Goal: Information Seeking & Learning: Find contact information

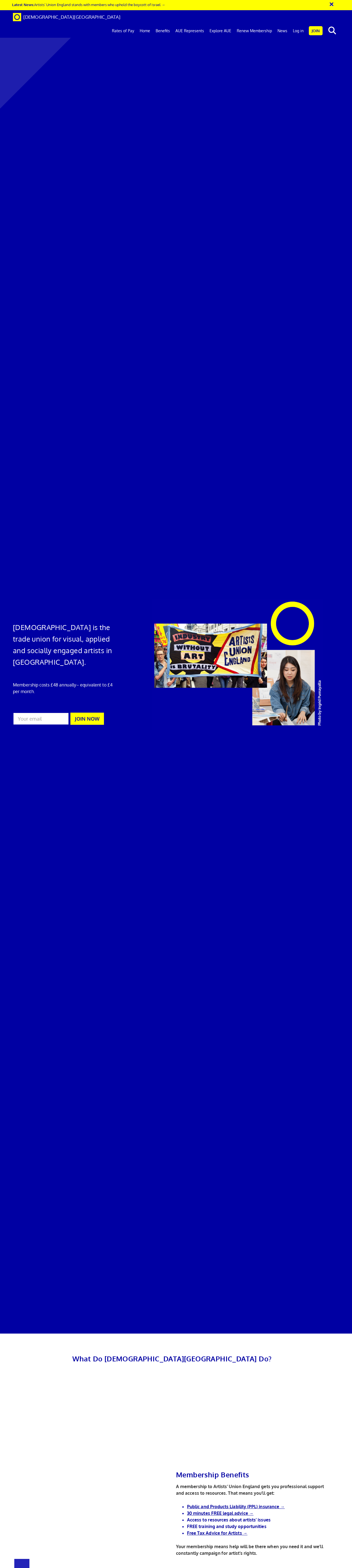
scroll to position [0, 1]
click at [188, 24] on link "AUE Represents" at bounding box center [190, 31] width 34 height 14
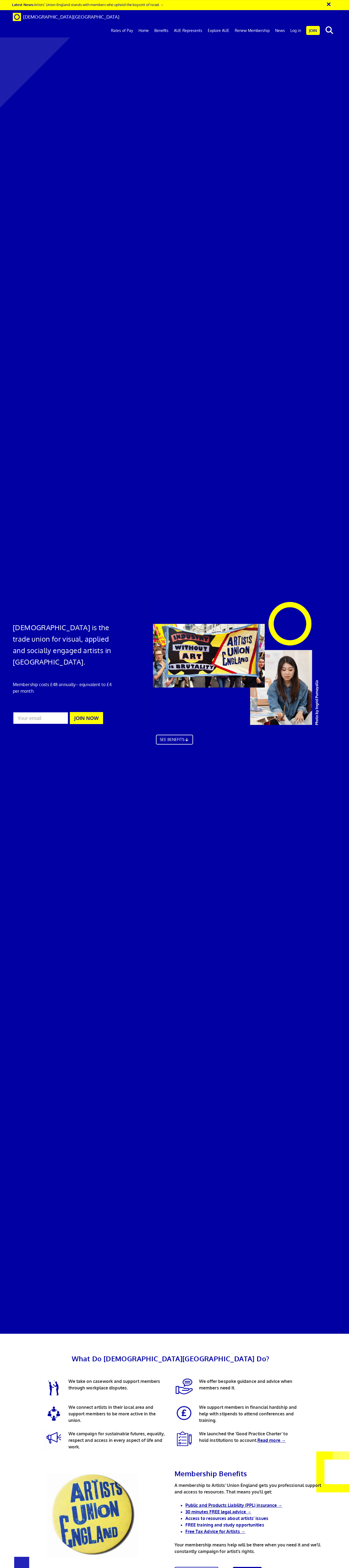
scroll to position [640, 0]
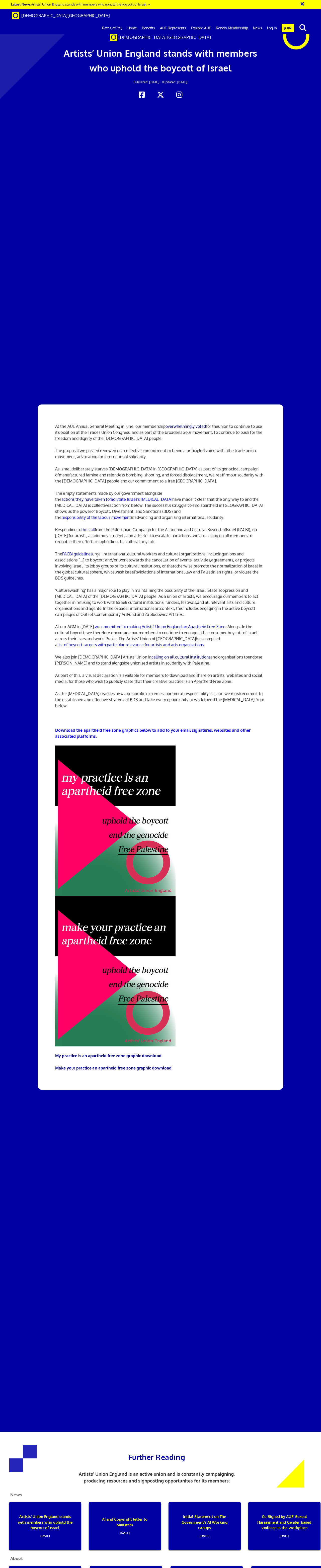
scroll to position [44, 0]
click at [140, 423] on p "At the AUE Annual General Meeting in June, our membership overwhelmingly voted …" at bounding box center [161, 432] width 211 height 18
click at [140, 448] on span "The proposal we passed renewed our collective commitment to being a principled …" at bounding box center [141, 450] width 172 height 5
click at [150, 447] on p "The proposal we passed renewed our collective commitment to being a principled …" at bounding box center [161, 453] width 211 height 12
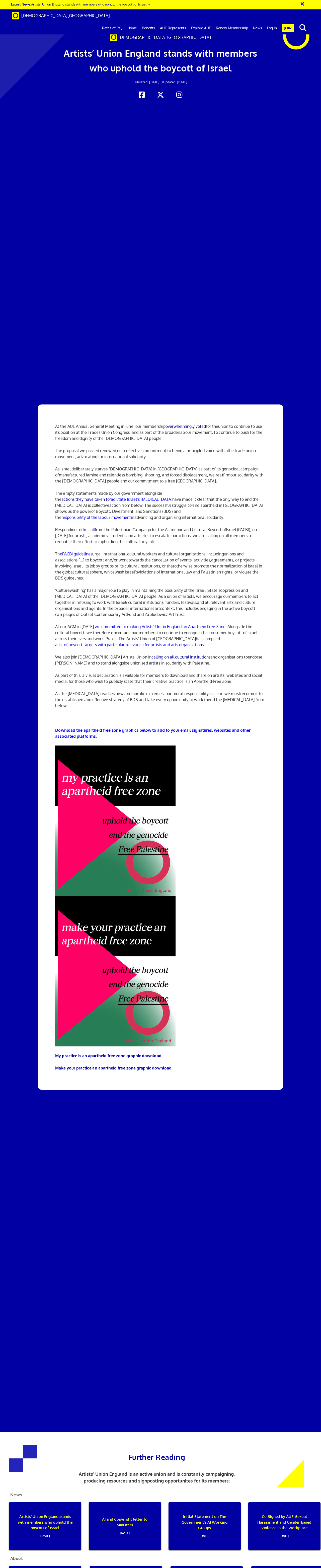
scroll to position [1348, 0]
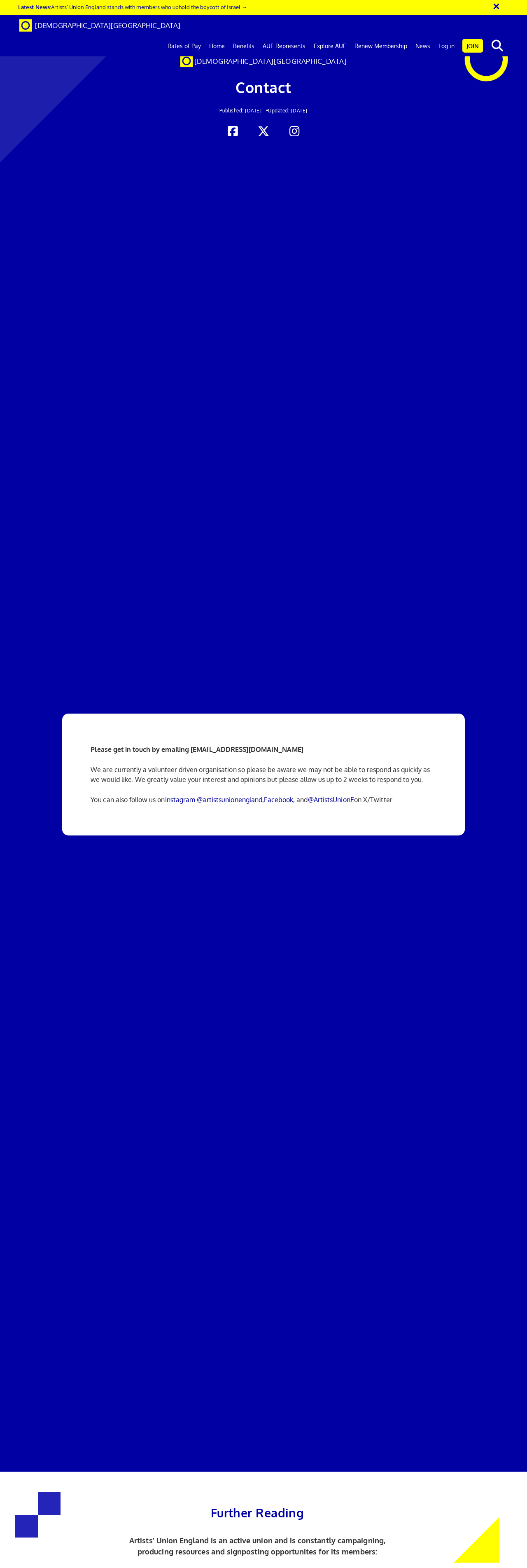
scroll to position [29, 0]
drag, startPoint x: 293, startPoint y: 153, endPoint x: 236, endPoint y: 154, distance: 57.0
click at [236, 746] on strong "Please get in touch by emailing [EMAIL_ADDRESS][DOMAIN_NAME]" at bounding box center [197, 750] width 213 height 8
drag, startPoint x: 236, startPoint y: 154, endPoint x: 198, endPoint y: 154, distance: 38.0
click at [198, 746] on strong "Please get in touch by emailing info@artistsunionengland.org.uk" at bounding box center [197, 750] width 213 height 8
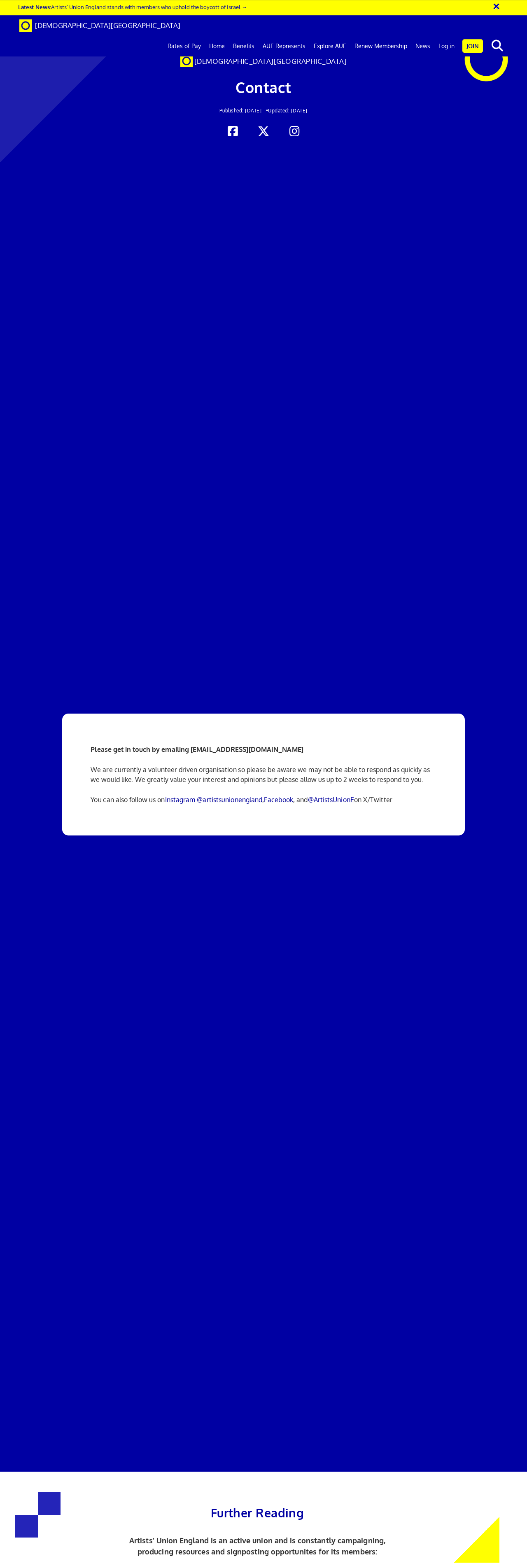
click at [269, 714] on div "Please get in touch by emailing info@artistsunionengland.org.uk We are currentl…" at bounding box center [263, 775] width 358 height 122
drag, startPoint x: 294, startPoint y: 155, endPoint x: 191, endPoint y: 156, distance: 103.0
click at [191, 746] on strong "Please get in touch by emailing info@artistsunionengland.org.uk" at bounding box center [197, 750] width 213 height 8
copy strong "info@artistsunionengland.org.uk"
